Goal: Information Seeking & Learning: Learn about a topic

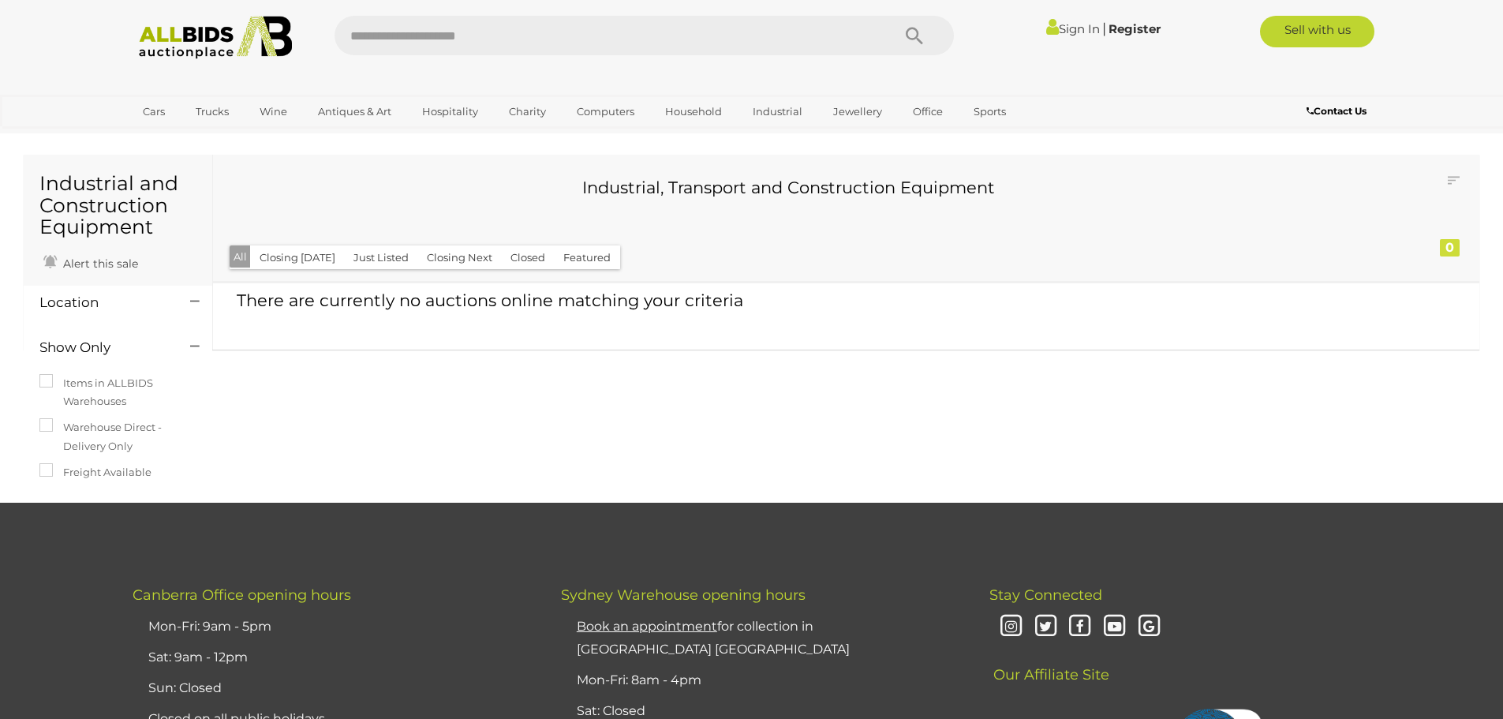
click at [523, 44] on input "text" at bounding box center [605, 35] width 541 height 39
type input "****"
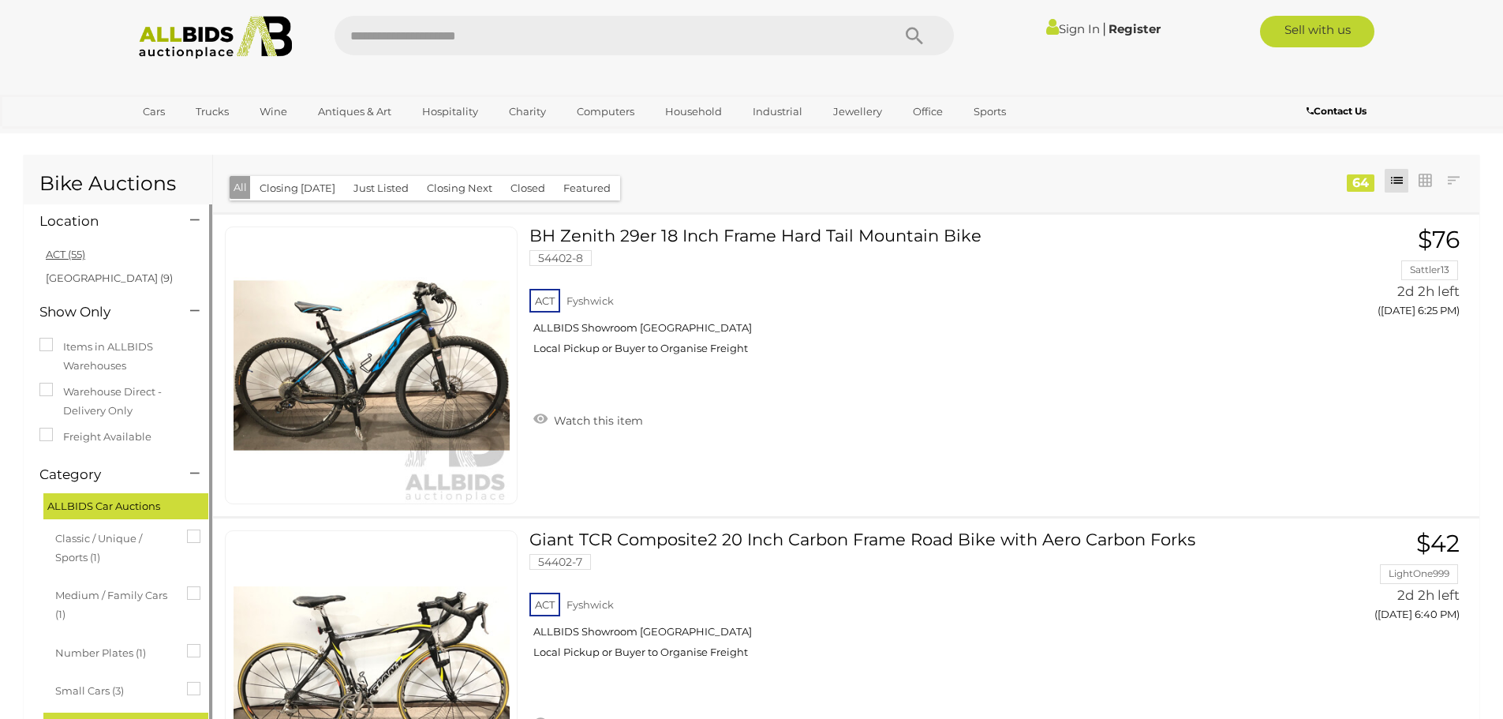
click at [68, 251] on link "ACT (55)" at bounding box center [65, 254] width 39 height 13
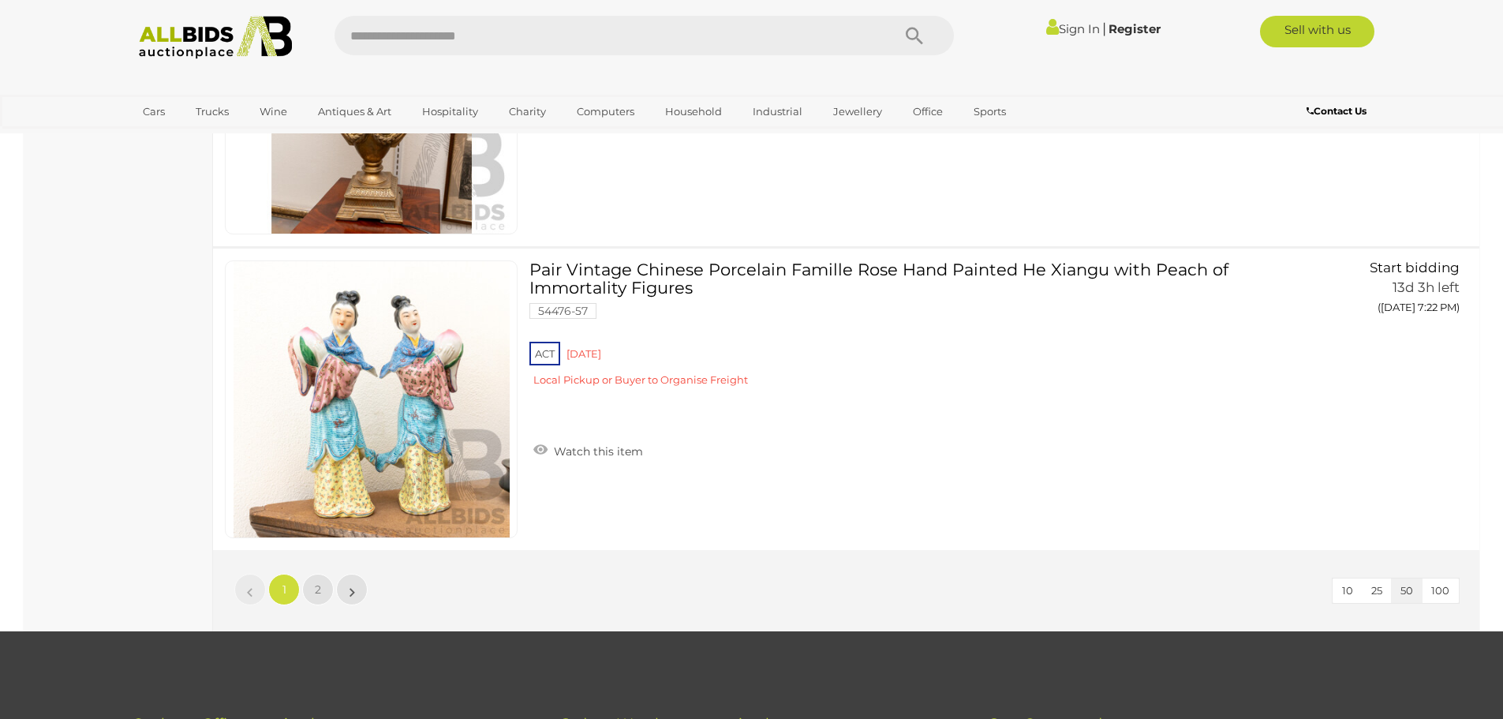
scroll to position [15073, 0]
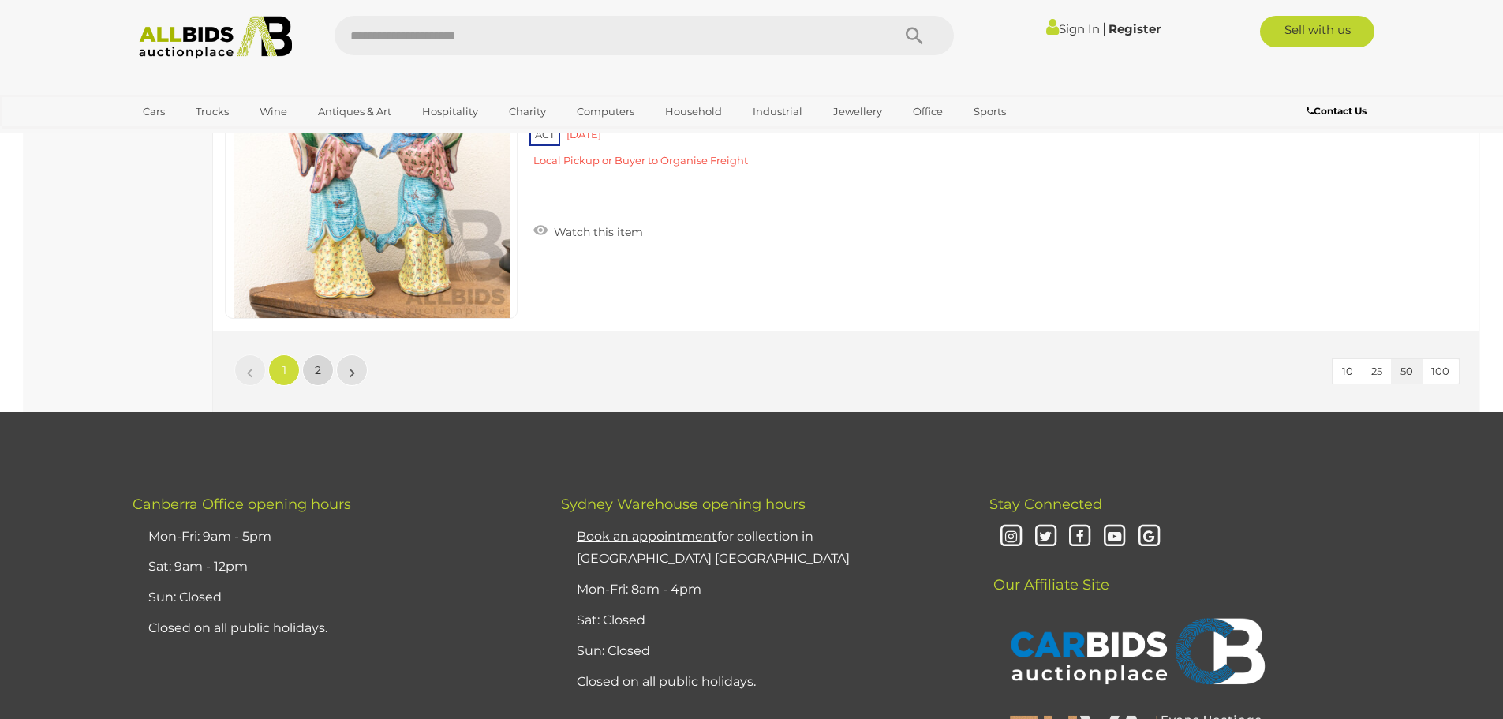
click at [322, 370] on link "2" at bounding box center [318, 370] width 32 height 32
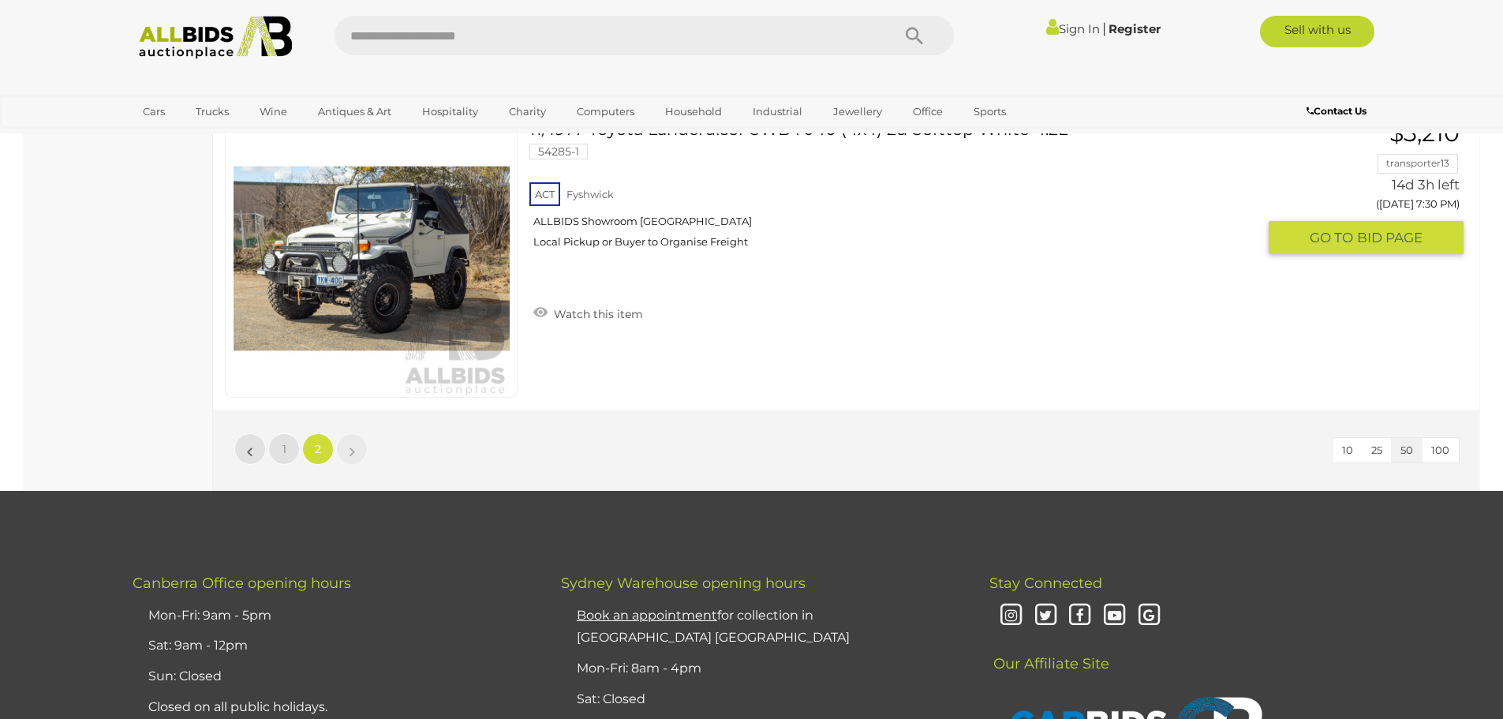
scroll to position [2762, 0]
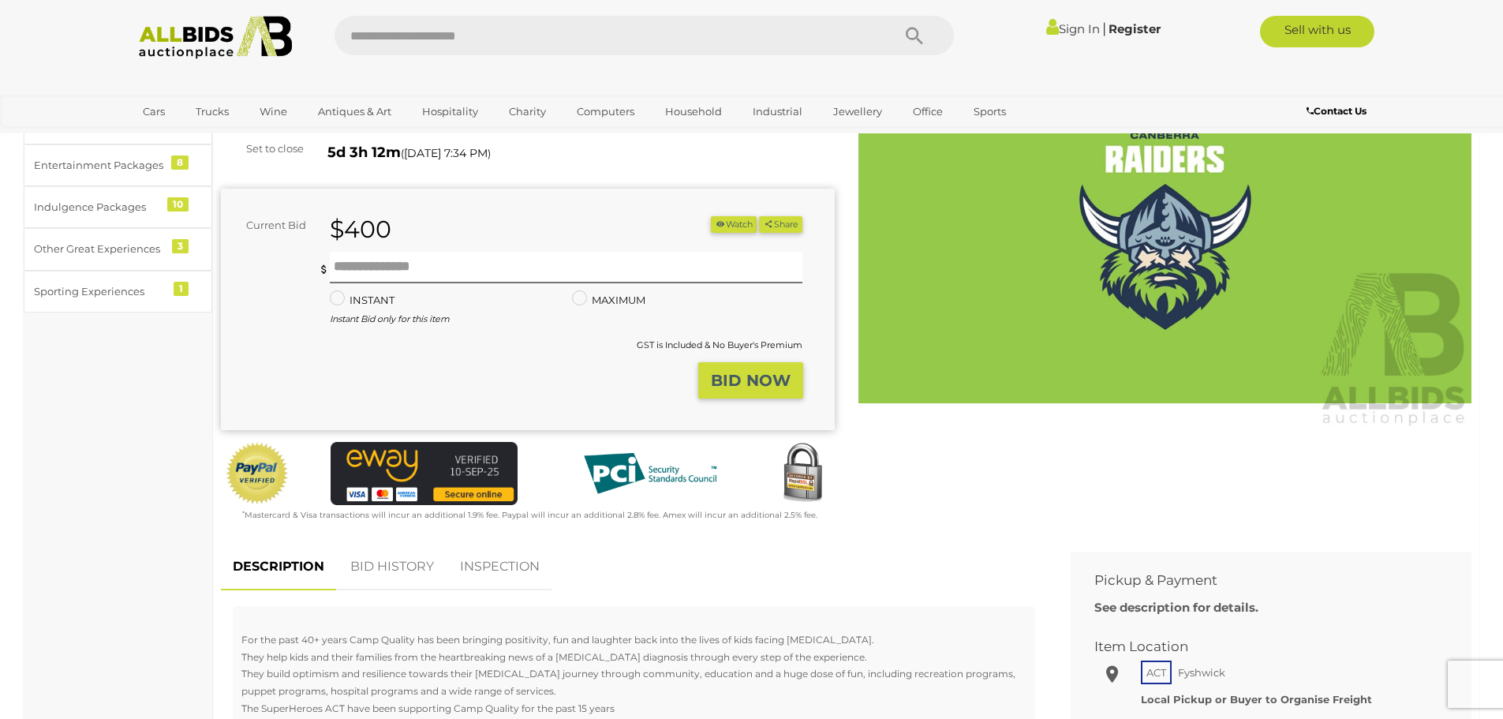
scroll to position [158, 0]
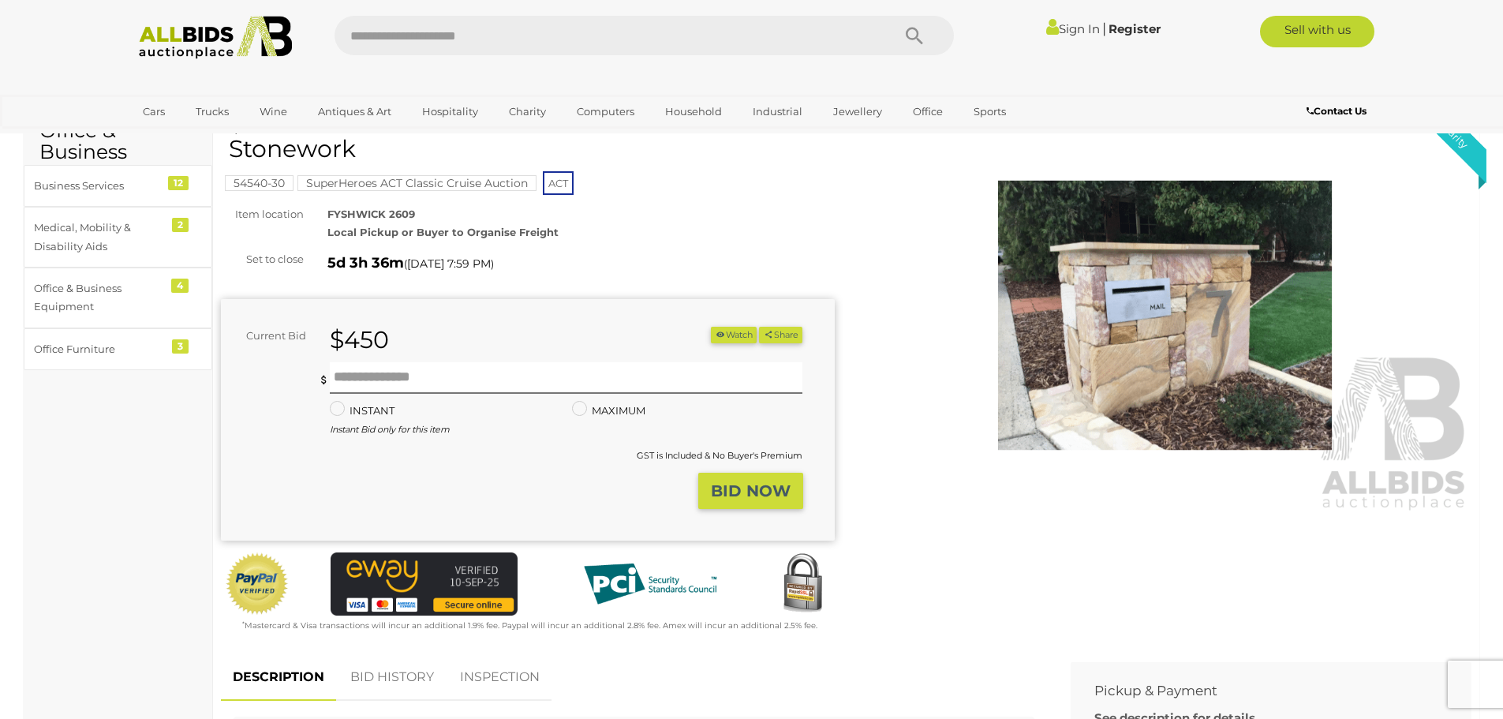
scroll to position [79, 0]
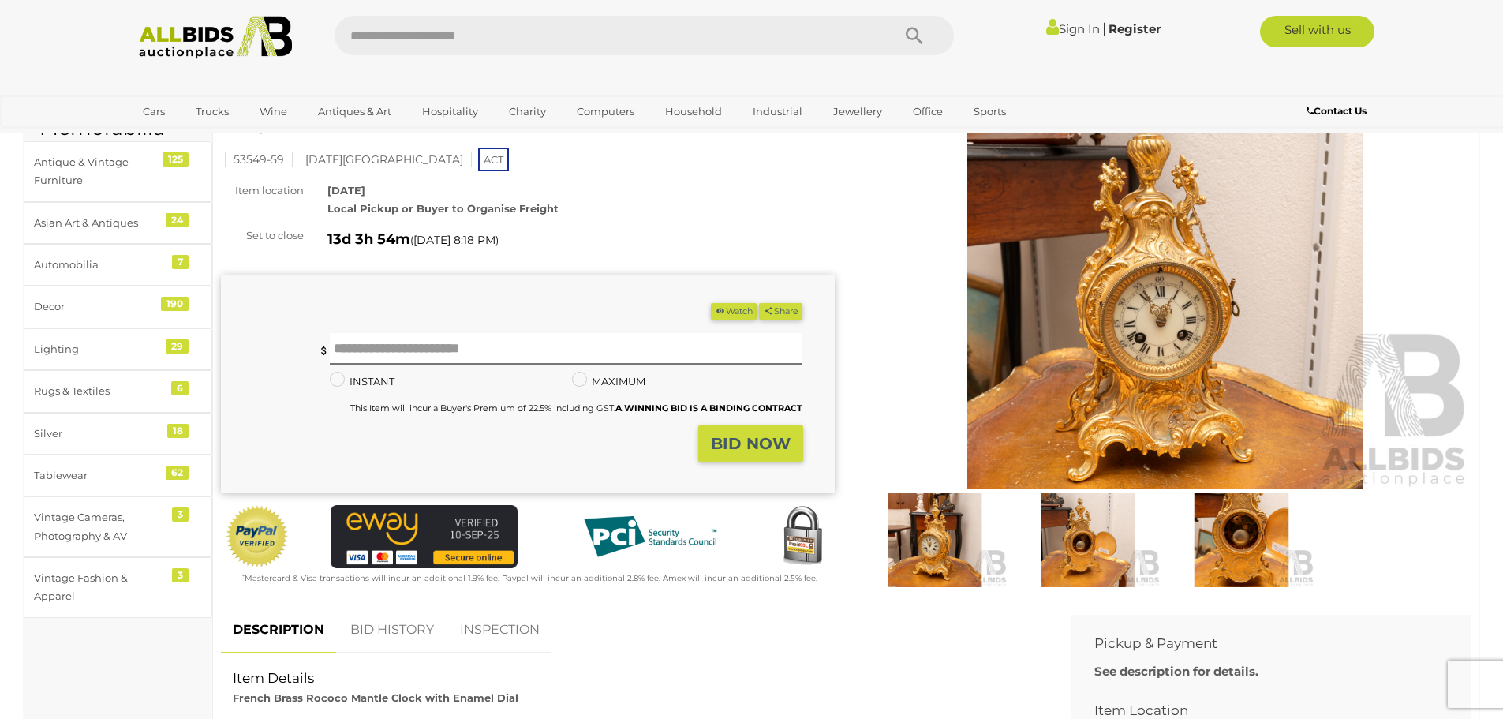
scroll to position [79, 0]
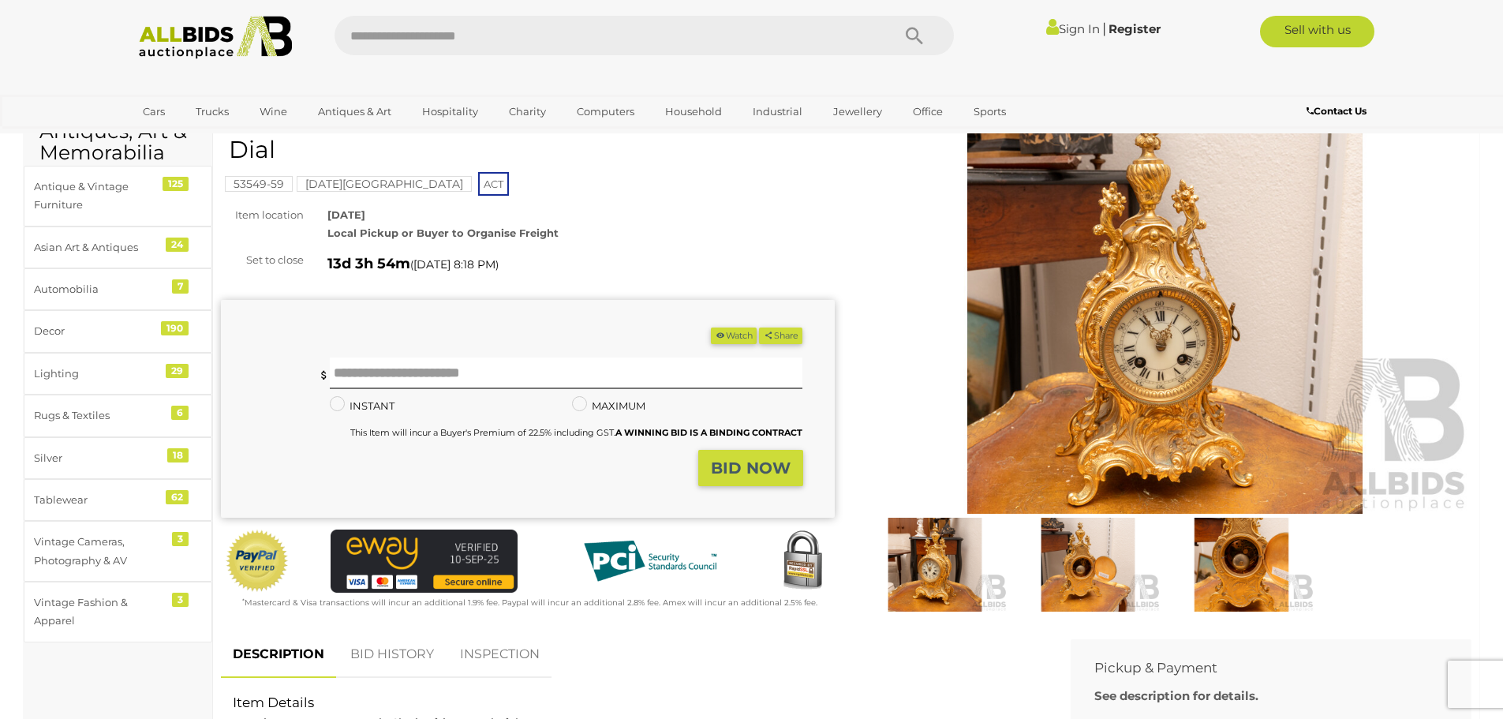
click at [1020, 391] on img at bounding box center [1166, 315] width 614 height 395
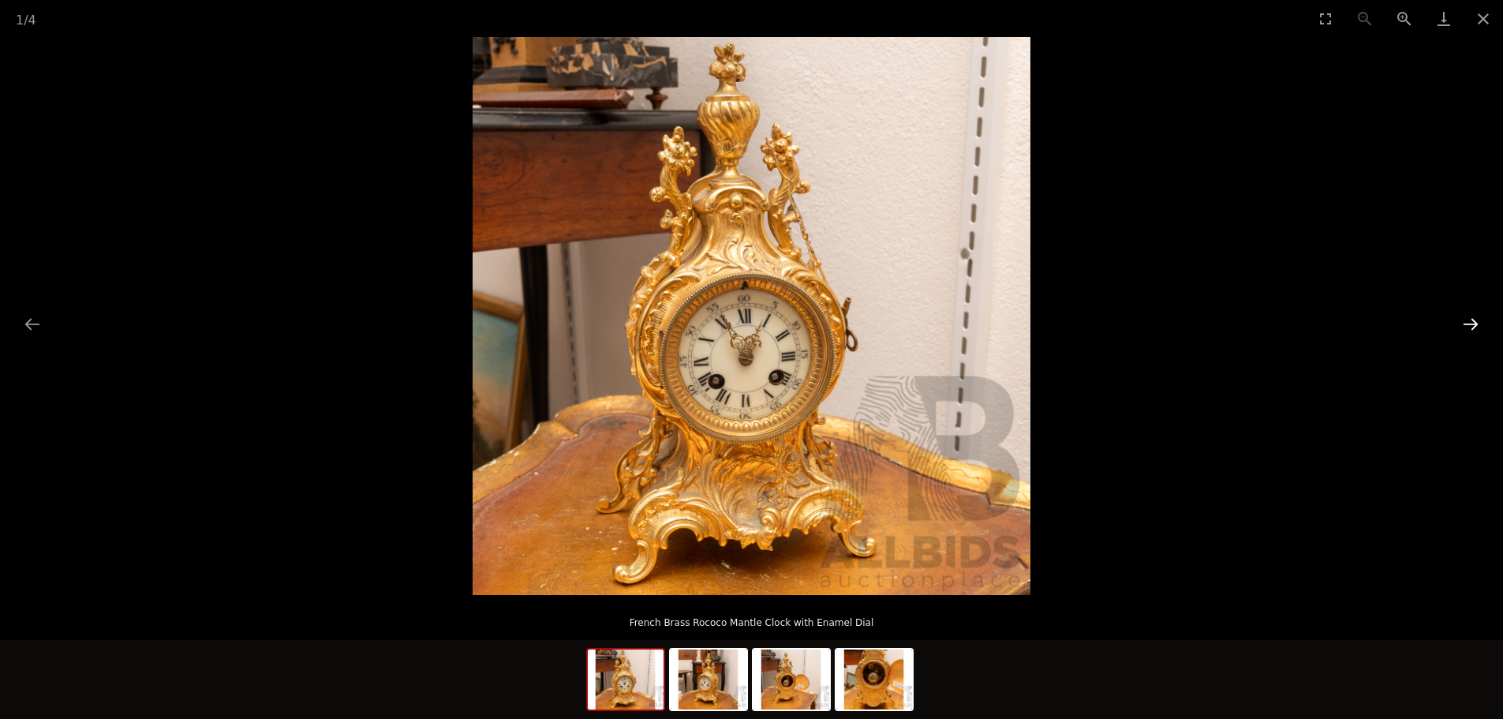
click at [1469, 324] on button "Next slide" at bounding box center [1470, 324] width 33 height 31
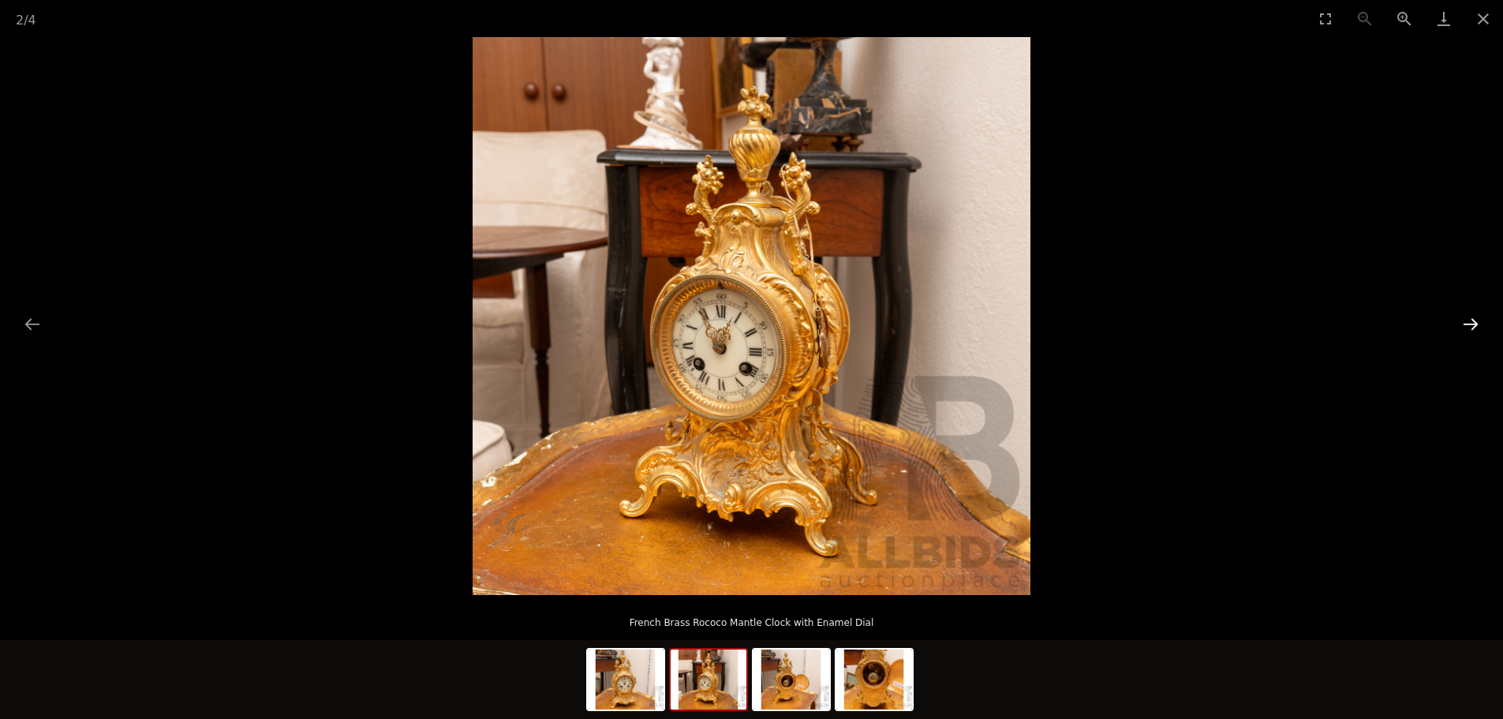
click at [1469, 324] on button "Next slide" at bounding box center [1470, 324] width 33 height 31
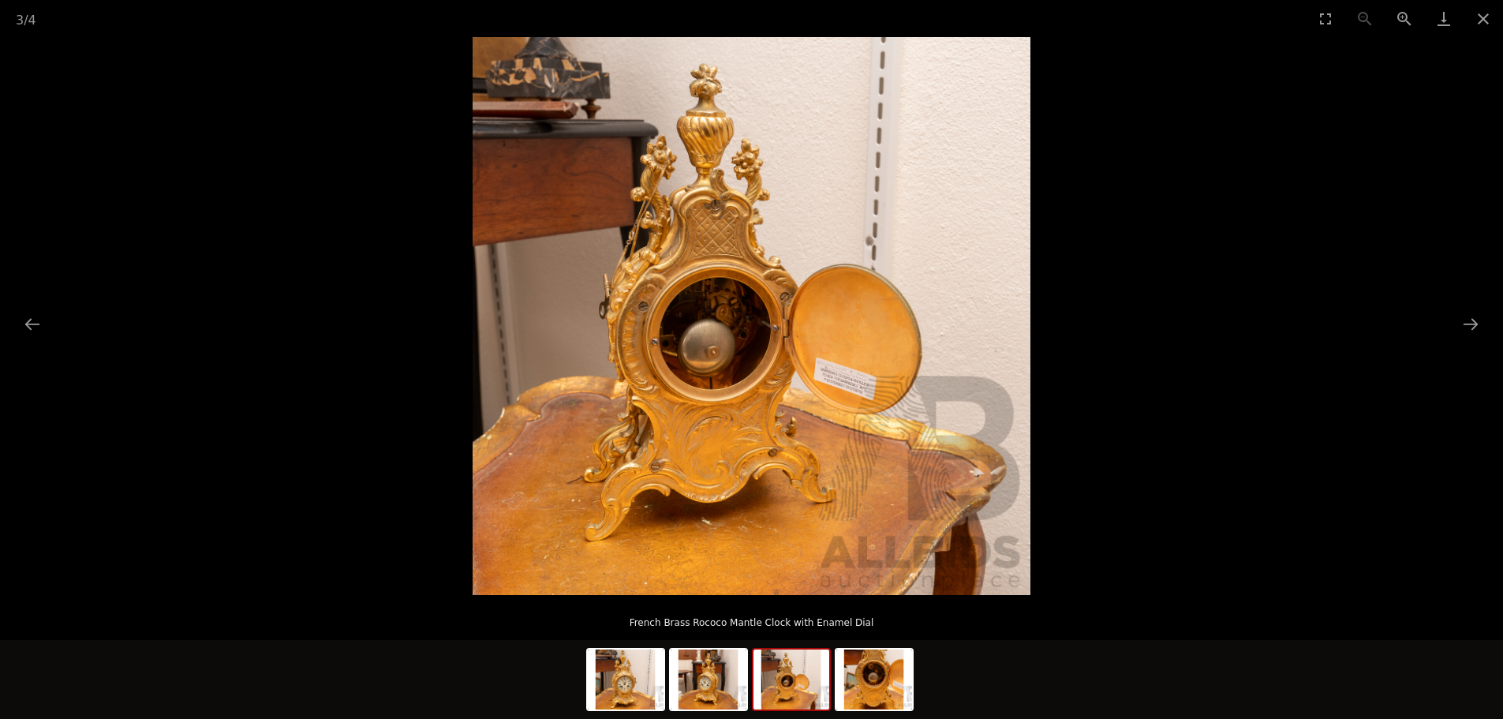
click at [871, 353] on img at bounding box center [752, 316] width 558 height 558
